Goal: Task Accomplishment & Management: Complete application form

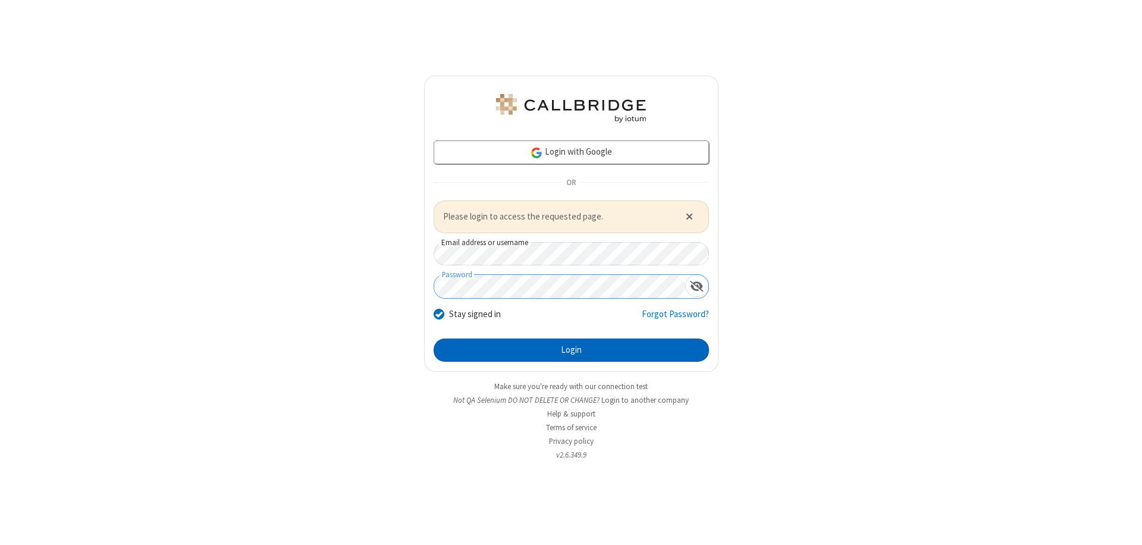
click at [571, 350] on button "Login" at bounding box center [571, 350] width 275 height 24
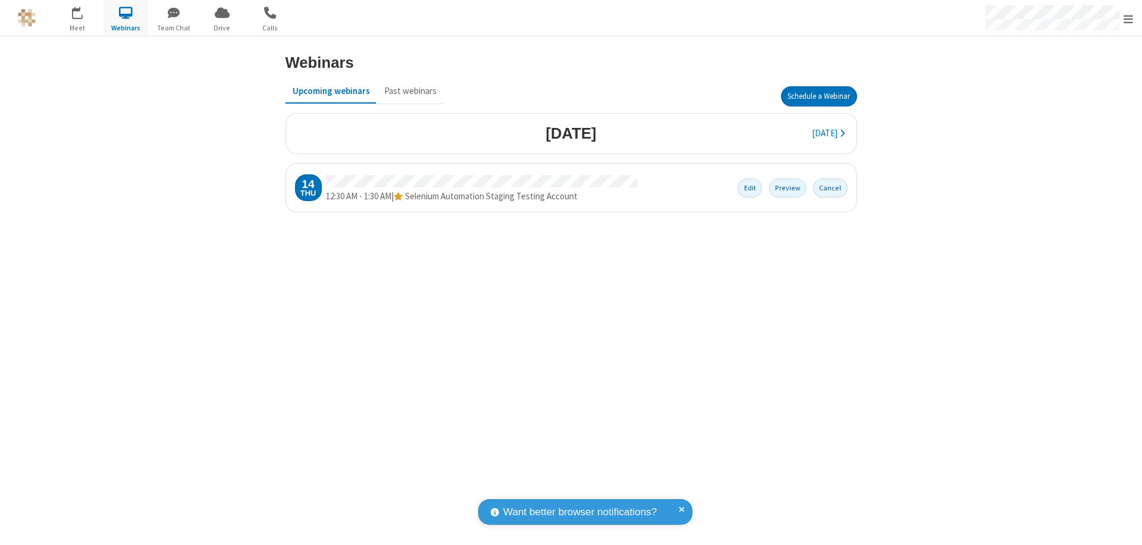
click at [819, 96] on button "Schedule a Webinar" at bounding box center [819, 96] width 76 height 20
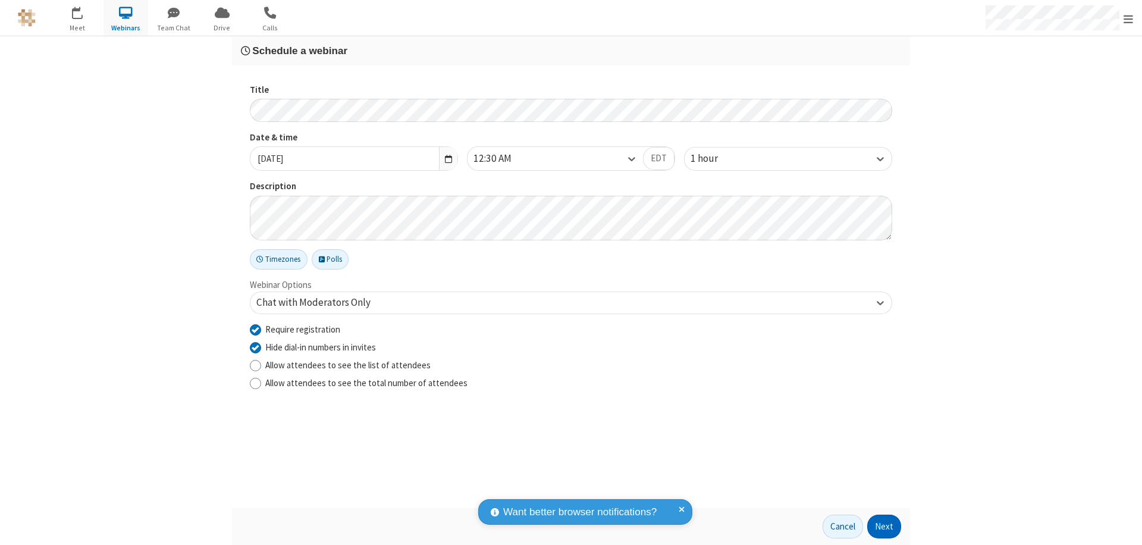
click at [885, 526] on button "Next" at bounding box center [884, 527] width 34 height 24
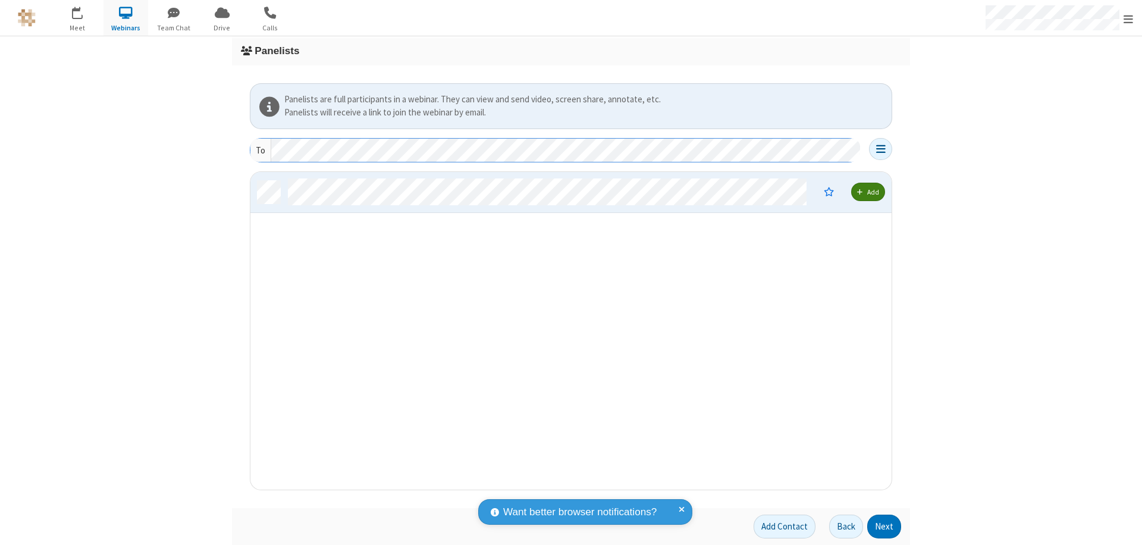
scroll to position [309, 632]
click at [885, 526] on button "Next" at bounding box center [884, 527] width 34 height 24
